Goal: Information Seeking & Learning: Find specific fact

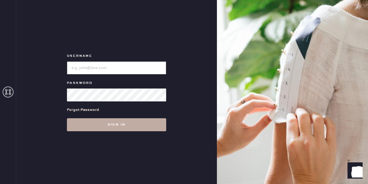
type input "[EMAIL_ADDRESS][DOMAIN_NAME]"
click at [132, 126] on button "Sign in" at bounding box center [116, 124] width 99 height 13
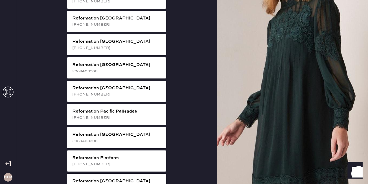
scroll to position [668, 0]
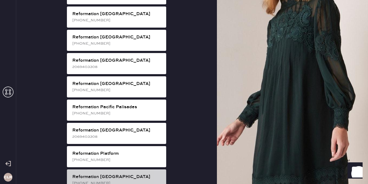
click at [114, 180] on div "[PHONE_NUMBER]" at bounding box center [117, 183] width 90 height 6
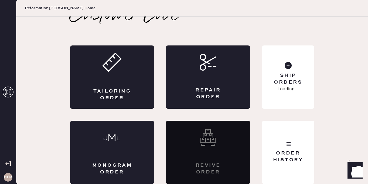
scroll to position [12, 0]
click at [275, 163] on div "Order History" at bounding box center [288, 151] width 52 height 63
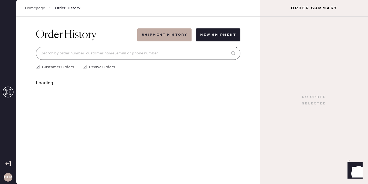
click at [160, 54] on input at bounding box center [138, 53] width 205 height 13
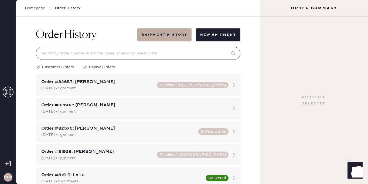
paste input "[EMAIL_ADDRESS][DOMAIN_NAME]"
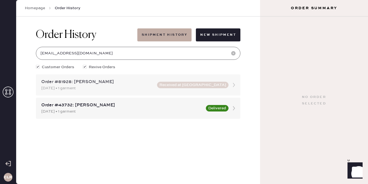
type input "[EMAIL_ADDRESS][DOMAIN_NAME]"
drag, startPoint x: 71, startPoint y: 83, endPoint x: 56, endPoint y: 83, distance: 15.1
click at [56, 83] on div "Order #81928: [PERSON_NAME]" at bounding box center [97, 82] width 113 height 6
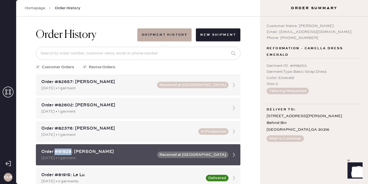
drag, startPoint x: 71, startPoint y: 152, endPoint x: 55, endPoint y: 152, distance: 15.9
click at [55, 152] on div "Order #81928: [PERSON_NAME]" at bounding box center [97, 151] width 113 height 6
copy div "#81928"
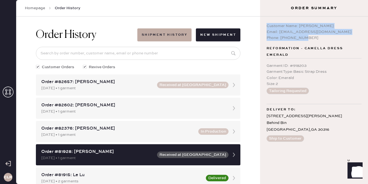
drag, startPoint x: 266, startPoint y: 25, endPoint x: 310, endPoint y: 38, distance: 45.9
click at [310, 38] on div "Customer Name: [PERSON_NAME] Email: [EMAIL_ADDRESS][DOMAIN_NAME] Phone: [PHONE_…" at bounding box center [314, 99] width 108 height 167
copy div "Customer Name: [PERSON_NAME] Email: [EMAIL_ADDRESS][DOMAIN_NAME] Phone: [PHONE_…"
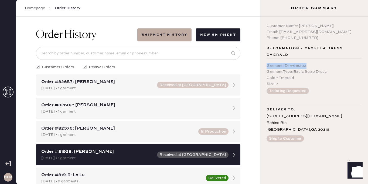
drag, startPoint x: 268, startPoint y: 66, endPoint x: 311, endPoint y: 64, distance: 43.5
click at [311, 64] on div "Garment ID : # 918203" at bounding box center [314, 66] width 95 height 6
copy div "Garment ID : # 918203"
